Goal: Transaction & Acquisition: Purchase product/service

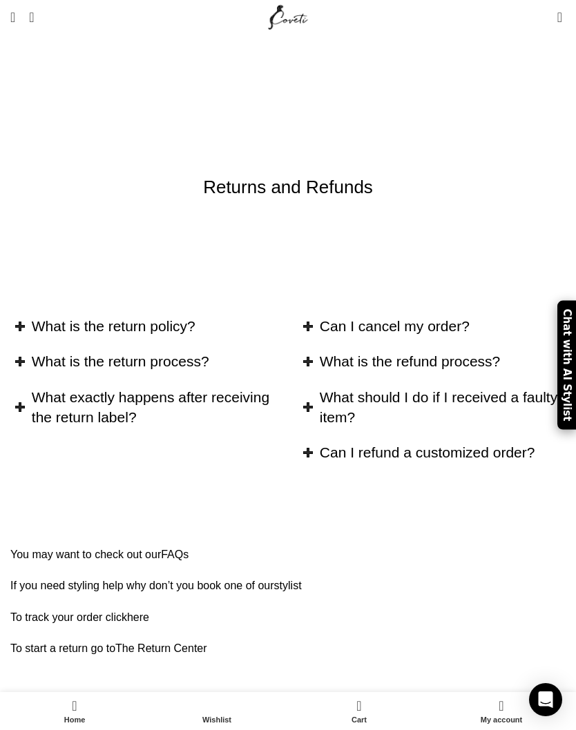
click at [15, 10] on span "Open mobile menu" at bounding box center [12, 17] width 5 height 14
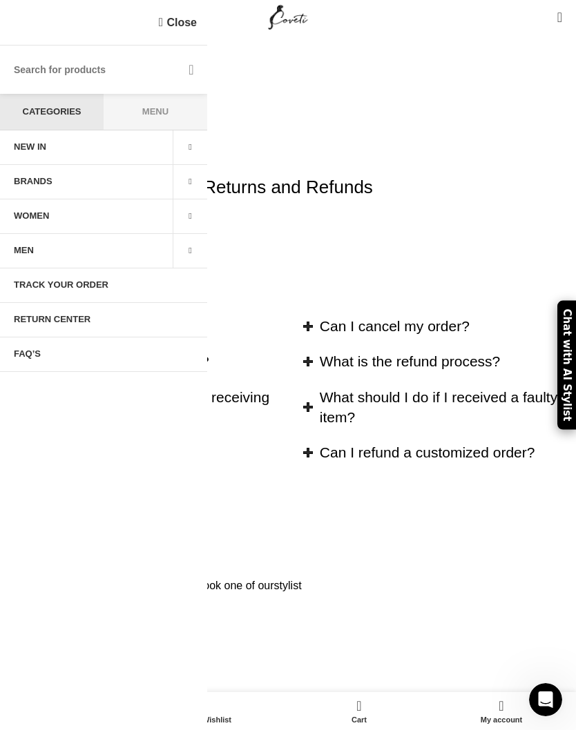
click at [171, 16] on link "Close" at bounding box center [178, 22] width 38 height 17
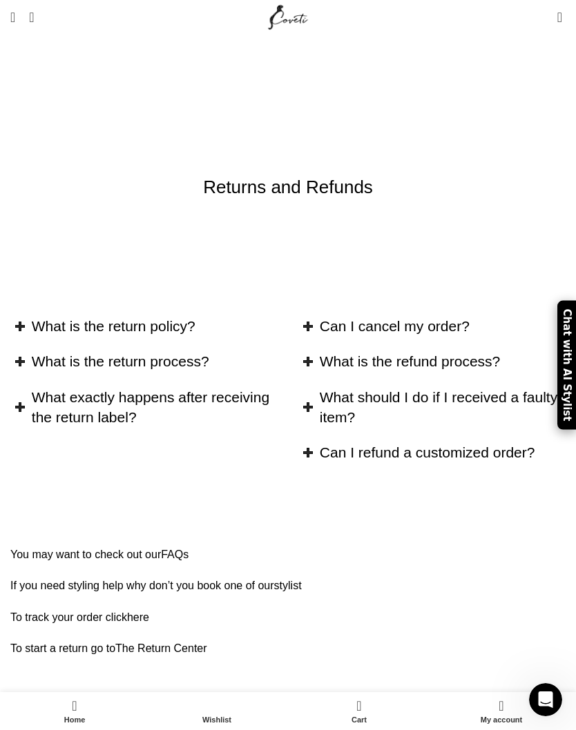
click at [12, 15] on span "Open mobile menu" at bounding box center [12, 17] width 5 height 14
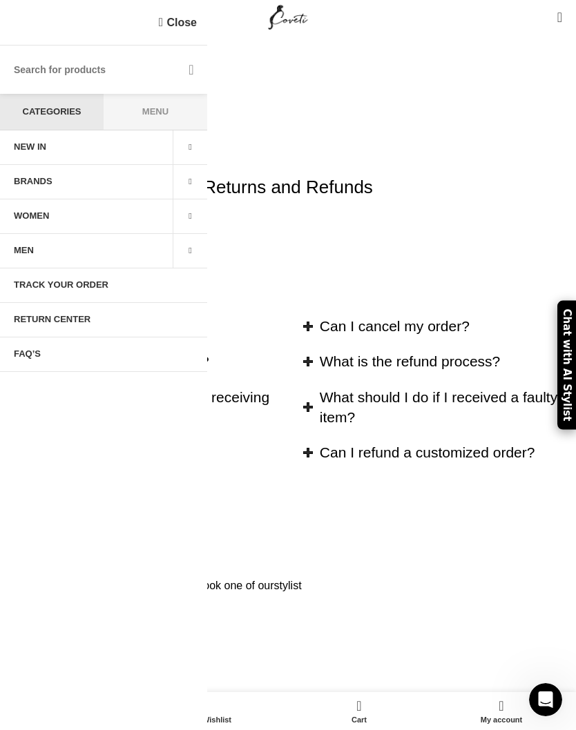
click at [463, 167] on div "Returns and Refunds" at bounding box center [288, 187] width 576 height 84
click at [438, 175] on div "Returns and Refunds" at bounding box center [287, 187] width 555 height 25
click at [146, 220] on link "WOMEN" at bounding box center [86, 217] width 173 height 35
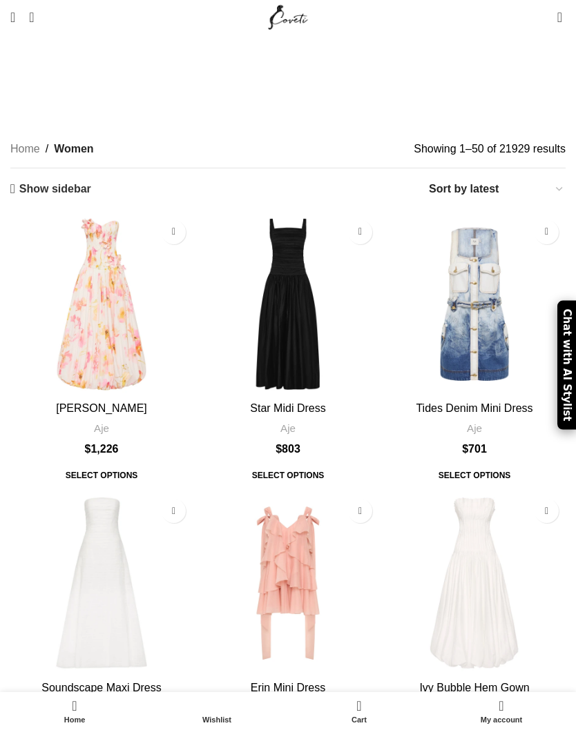
click at [20, 182] on link "Show sidebar" at bounding box center [50, 188] width 81 height 13
click at [22, 14] on link "Menu" at bounding box center [12, 17] width 19 height 28
click at [15, 12] on span "Open mobile menu" at bounding box center [12, 17] width 5 height 14
click at [34, 16] on span "Search" at bounding box center [31, 17] width 5 height 14
click at [41, 13] on link "Search" at bounding box center [31, 17] width 19 height 28
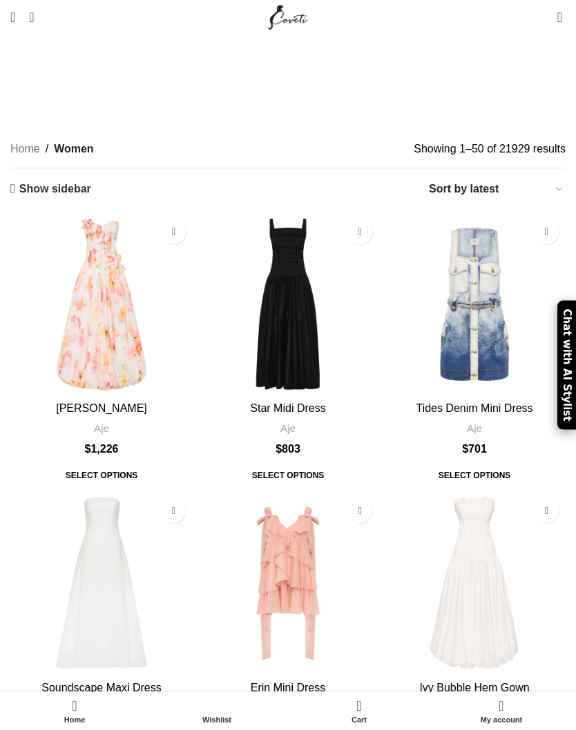
click at [34, 16] on span "Search" at bounding box center [31, 17] width 5 height 14
click at [41, 11] on link "Search" at bounding box center [31, 17] width 19 height 28
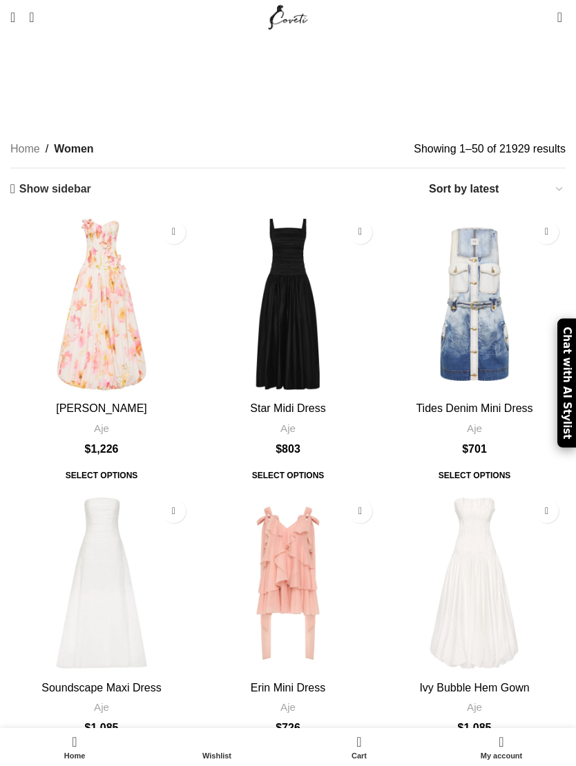
click at [336, 13] on div "Wishlist 0 items $ 0" at bounding box center [445, 17] width 255 height 35
click at [21, 182] on link "Show sidebar" at bounding box center [50, 188] width 81 height 13
click at [17, 182] on link "Show sidebar" at bounding box center [50, 188] width 81 height 13
click at [51, 182] on link "Show sidebar" at bounding box center [50, 188] width 81 height 13
click at [59, 182] on link "Show sidebar" at bounding box center [50, 188] width 81 height 13
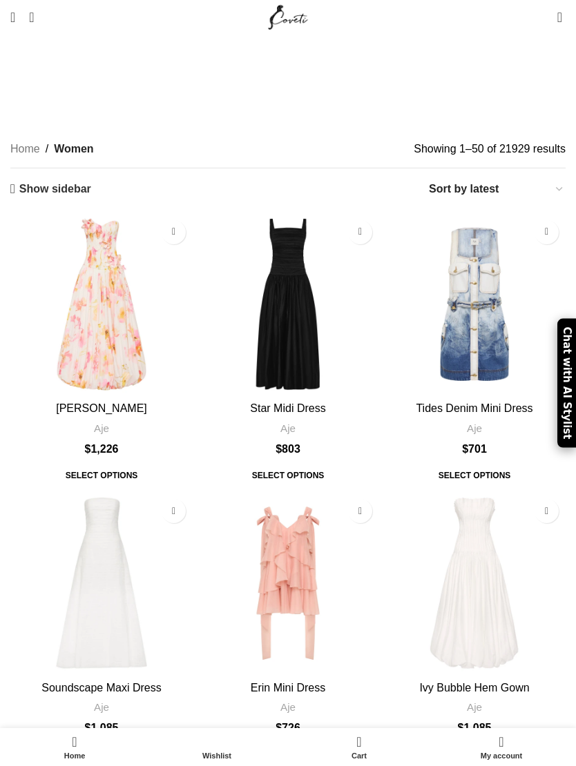
click at [59, 182] on link "Show sidebar" at bounding box center [50, 188] width 81 height 13
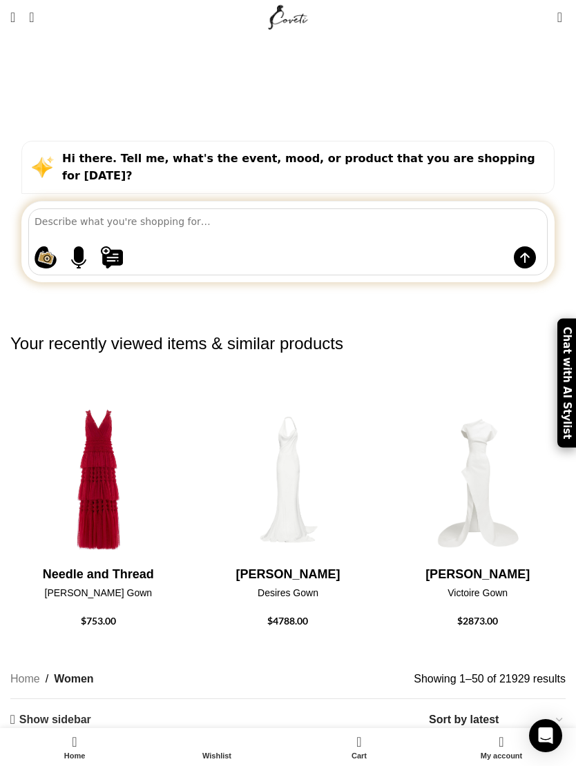
scroll to position [12, 0]
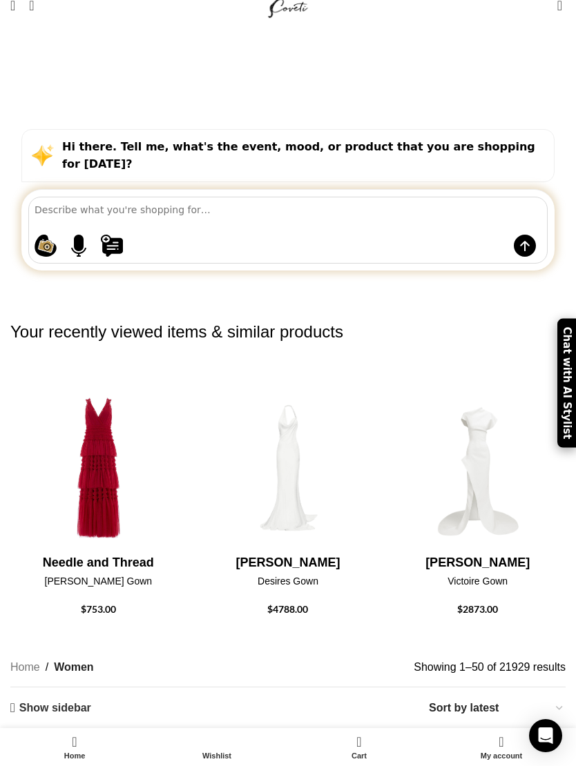
click at [293, 197] on textarea at bounding box center [291, 209] width 512 height 24
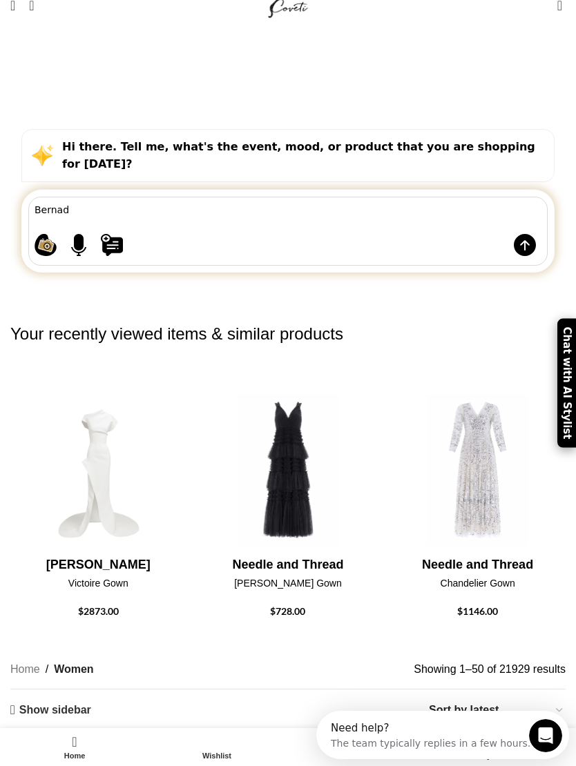
scroll to position [0, 0]
type textarea "[PERSON_NAME]"
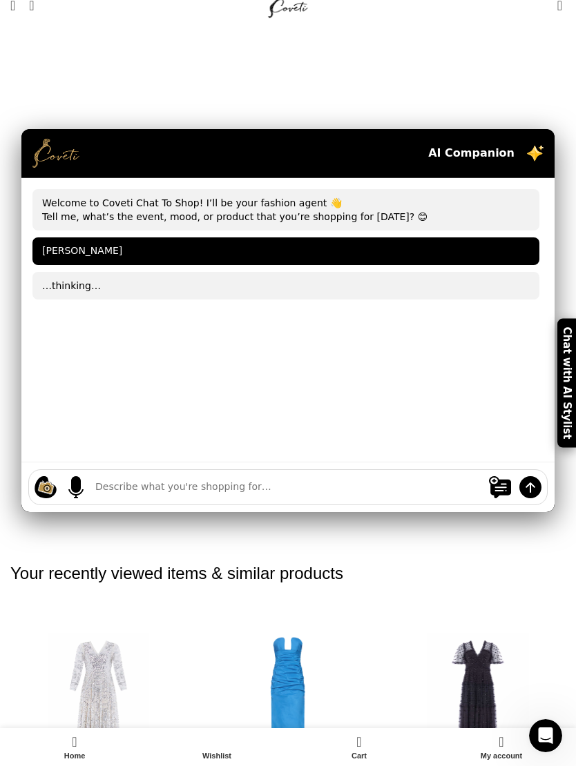
click at [183, 129] on div "AI Companion" at bounding box center [287, 153] width 533 height 49
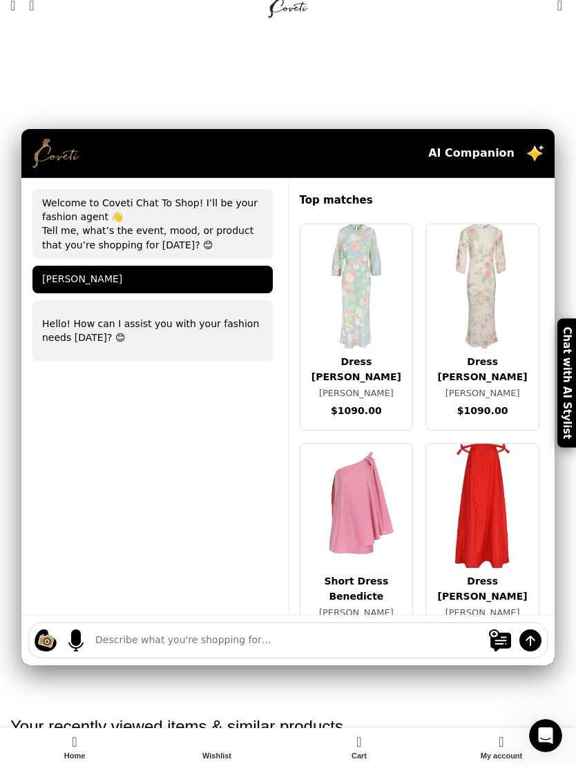
click at [537, 129] on div "AI Companion" at bounding box center [287, 153] width 533 height 49
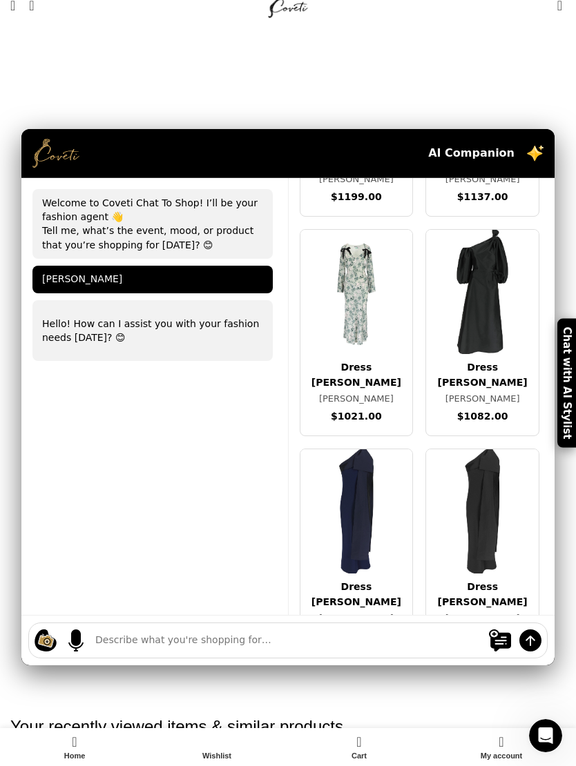
scroll to position [2006, 0]
click at [501, 247] on img at bounding box center [482, 291] width 113 height 124
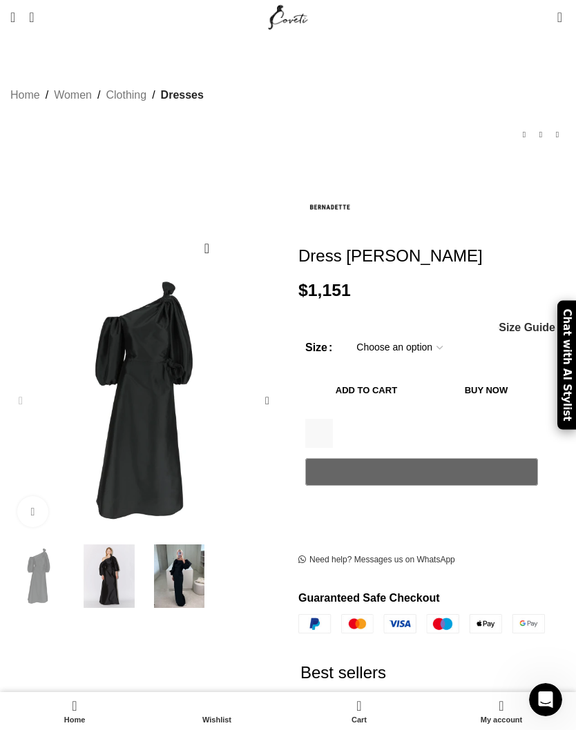
scroll to position [0, 313]
